Goal: Task Accomplishment & Management: Manage account settings

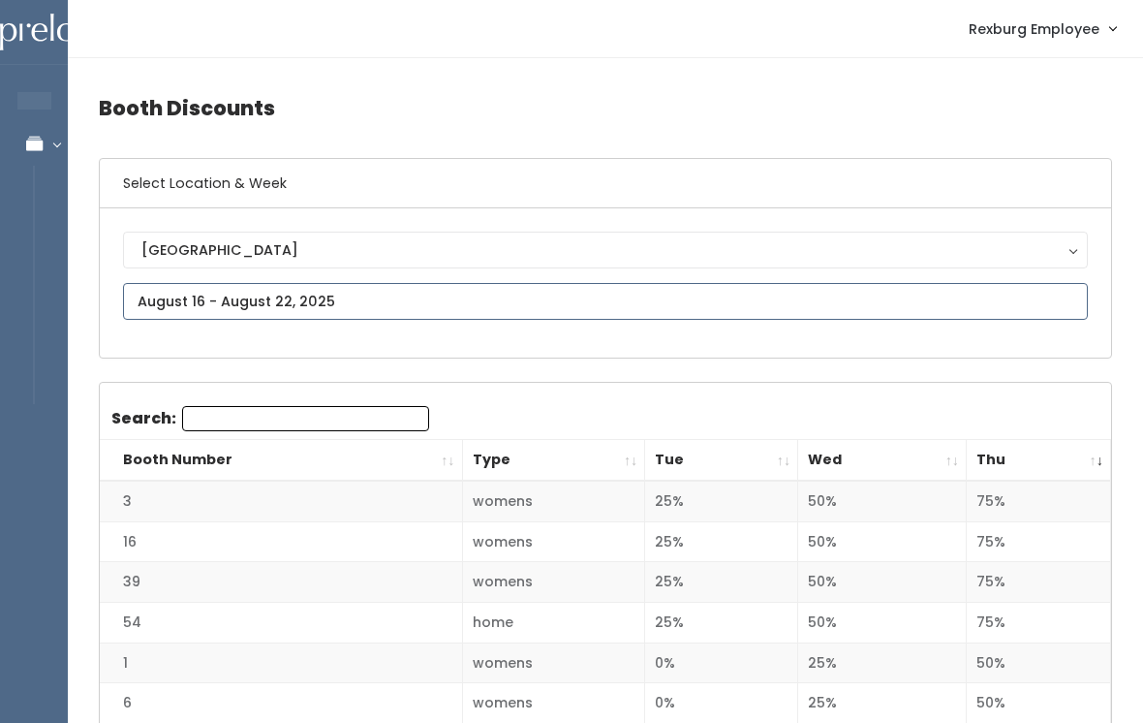
click at [329, 299] on input "text" at bounding box center [605, 301] width 965 height 37
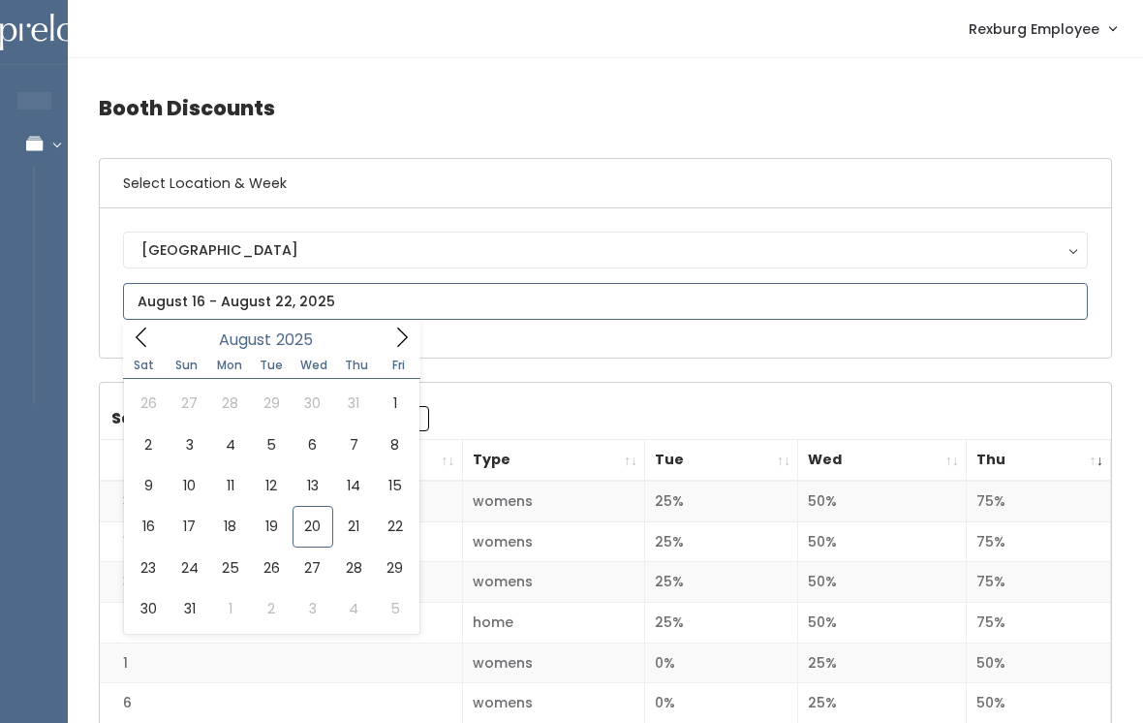
type input "August 30 to September 5"
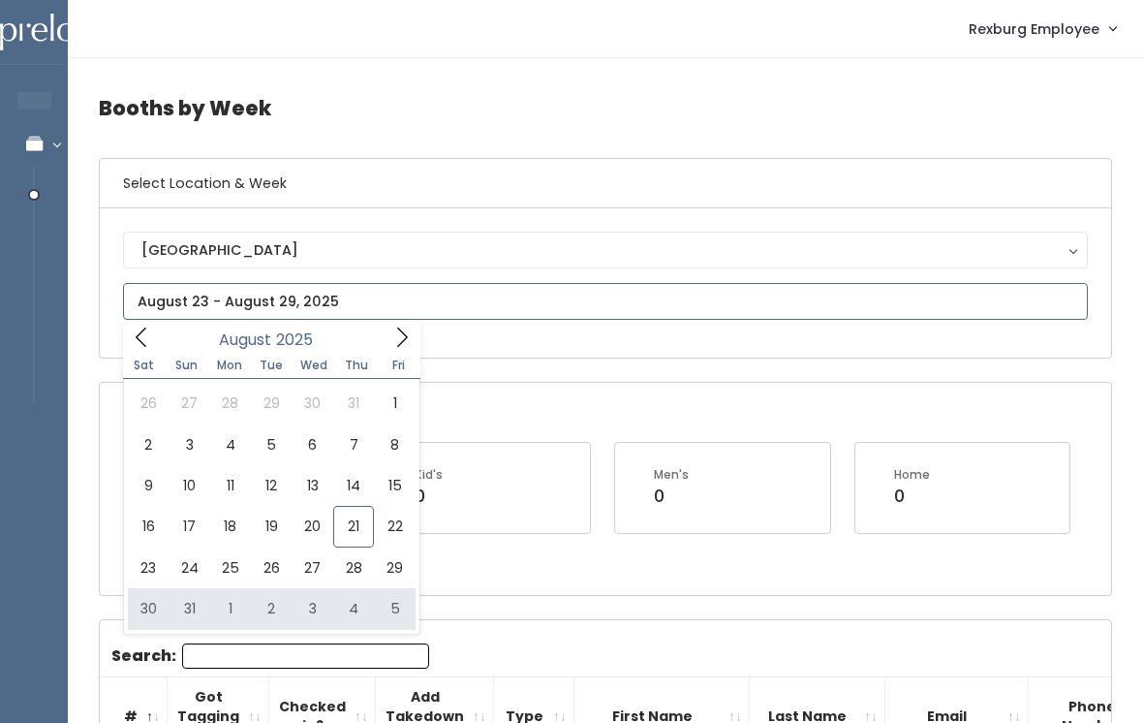
type input "[DATE] to [DATE]"
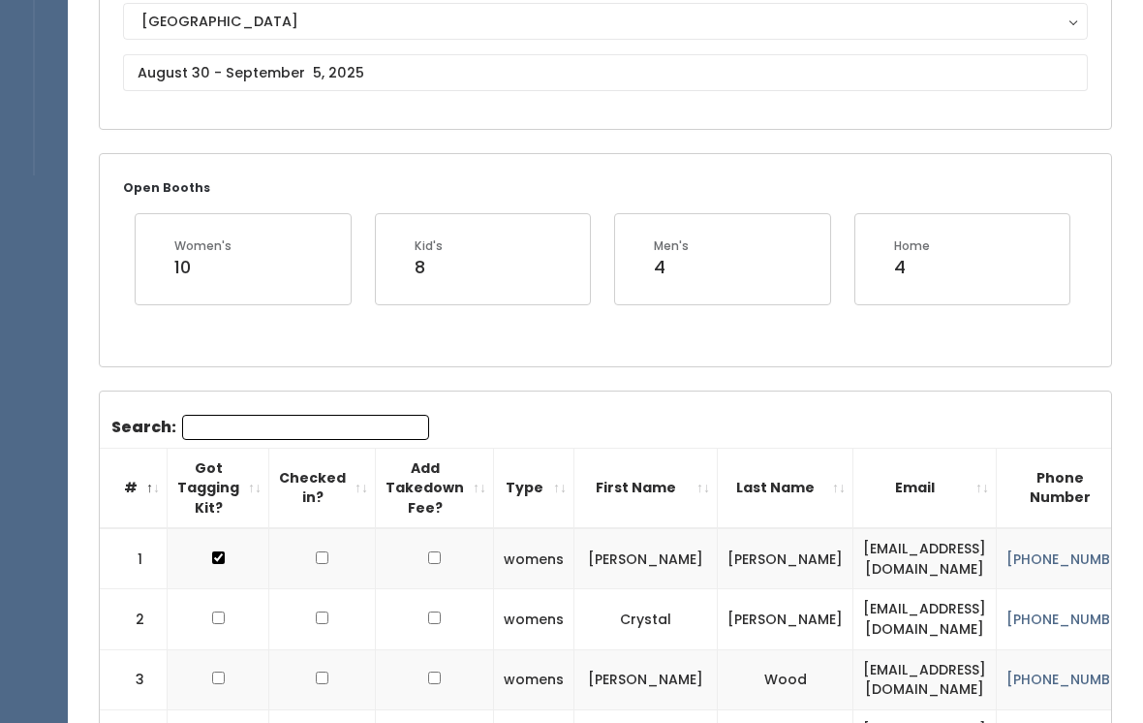
scroll to position [229, 0]
click at [295, 428] on input "Search:" at bounding box center [305, 427] width 247 height 25
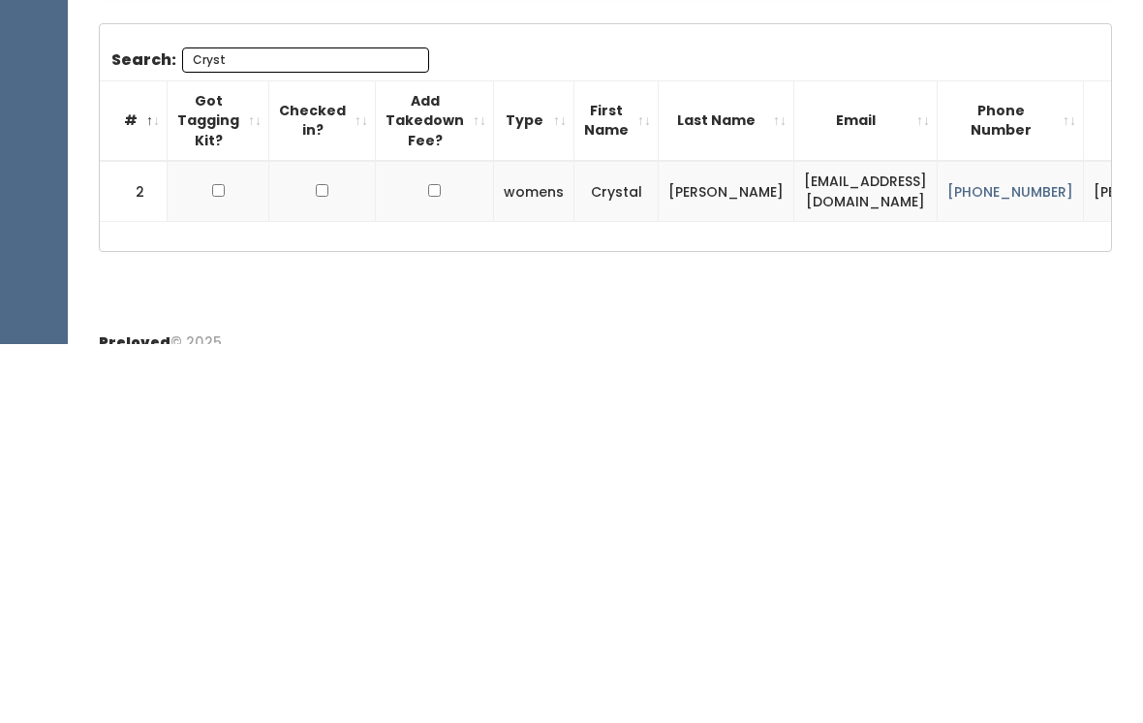
scroll to position [218, 0]
type input "Cryst"
click at [212, 562] on input "checkbox" at bounding box center [218, 568] width 13 height 13
checkbox input "true"
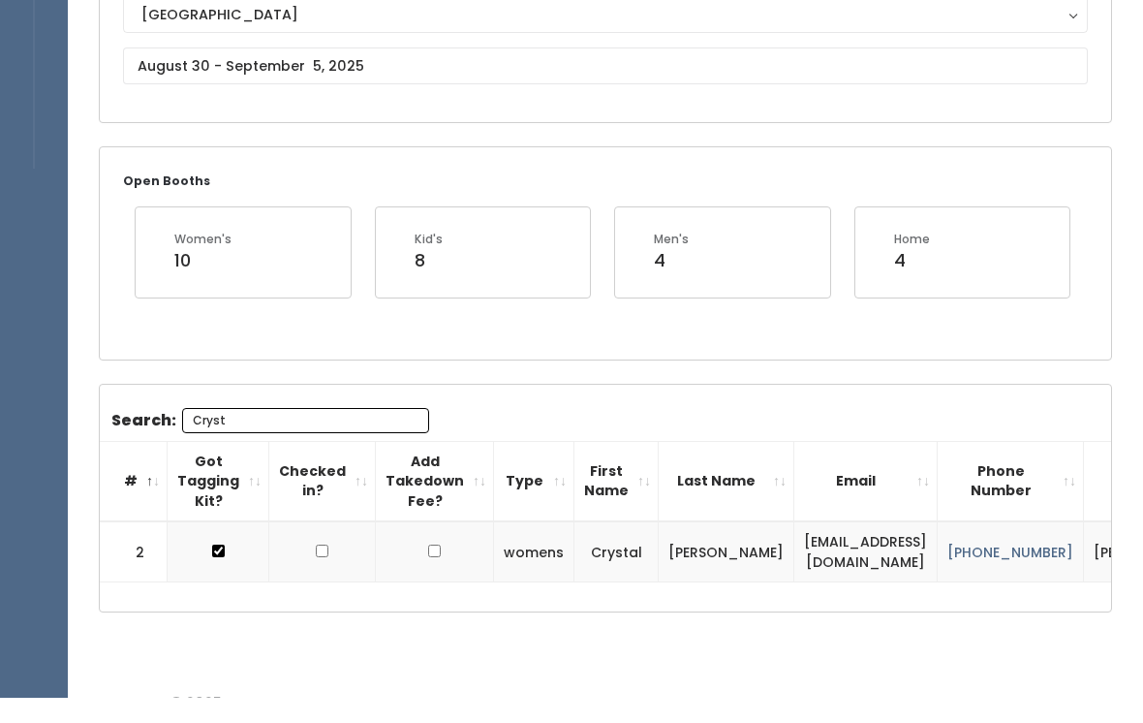
scroll to position [206, 0]
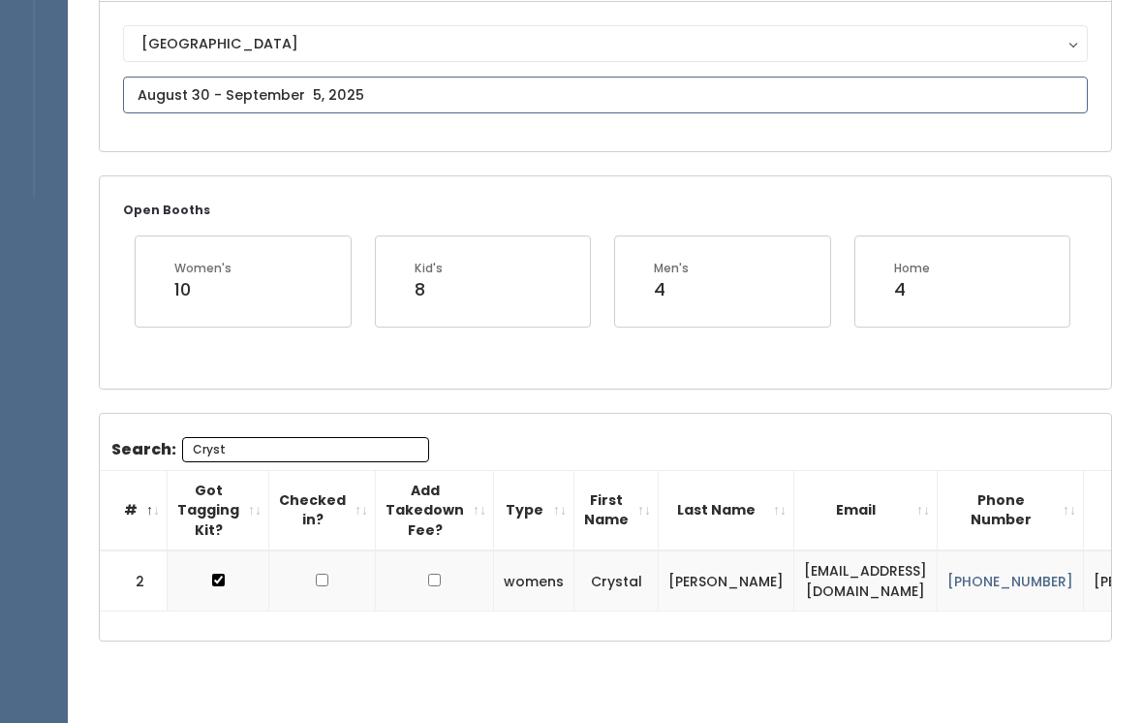
click at [213, 95] on input "text" at bounding box center [605, 95] width 965 height 37
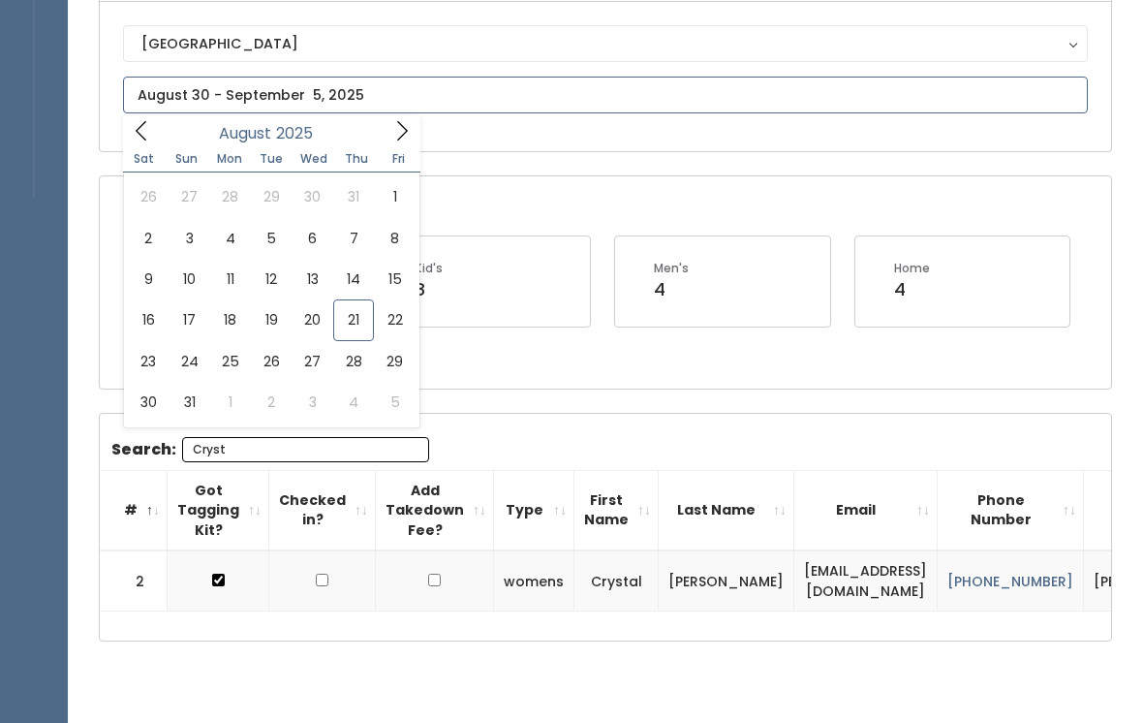
type input "[DATE] to [DATE]"
